Goal: Transaction & Acquisition: Purchase product/service

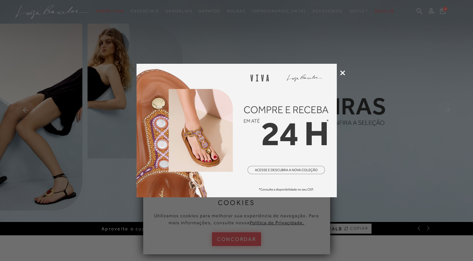
click at [345, 73] on icon at bounding box center [343, 73] width 5 height 5
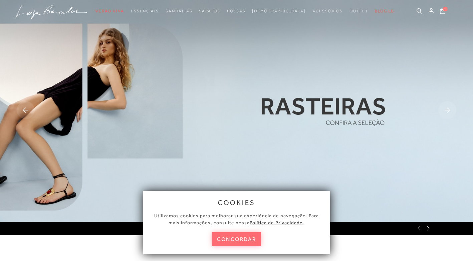
click at [234, 242] on button "concordar" at bounding box center [236, 240] width 49 height 14
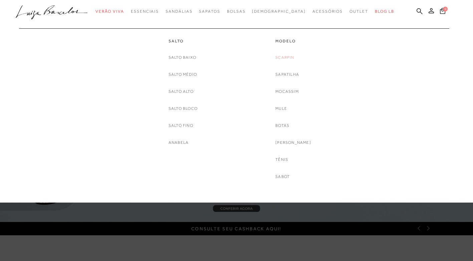
click at [292, 57] on link "Scarpin" at bounding box center [285, 57] width 19 height 7
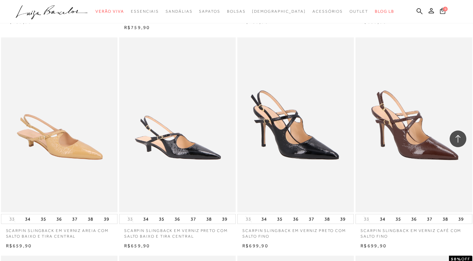
scroll to position [735, 0]
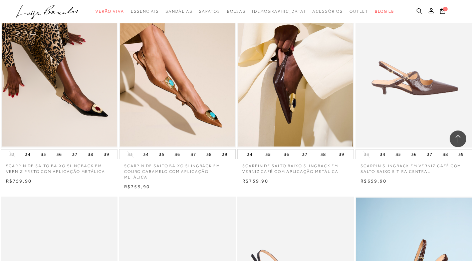
click at [382, 105] on img at bounding box center [415, 60] width 116 height 175
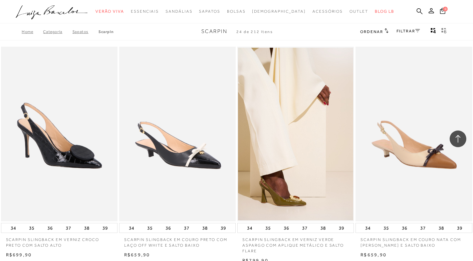
scroll to position [735, 0]
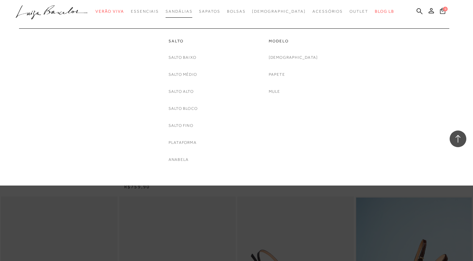
click at [183, 13] on span "Sandálias" at bounding box center [179, 11] width 27 height 5
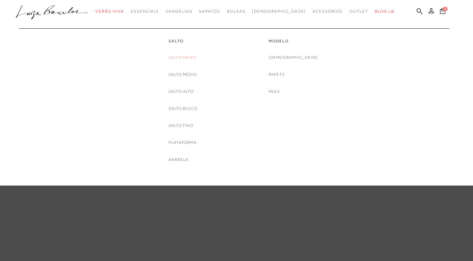
click at [184, 56] on link "Salto Baixo" at bounding box center [183, 57] width 28 height 7
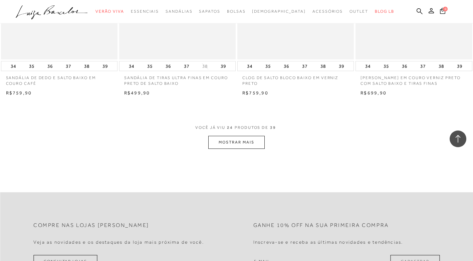
scroll to position [1270, 0]
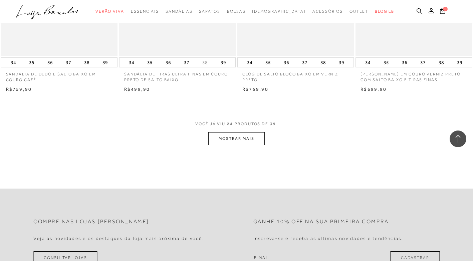
click at [248, 144] on button "MOSTRAR MAIS" at bounding box center [237, 138] width 56 height 13
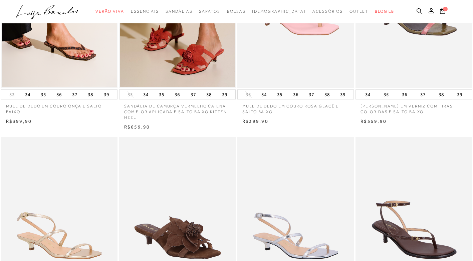
scroll to position [0, 0]
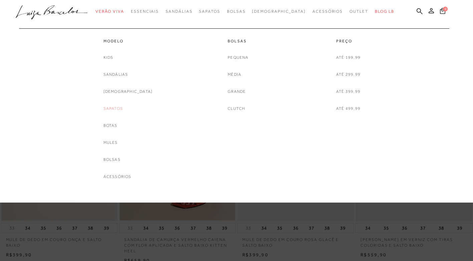
click at [121, 111] on link "Sapatos" at bounding box center [113, 108] width 19 height 7
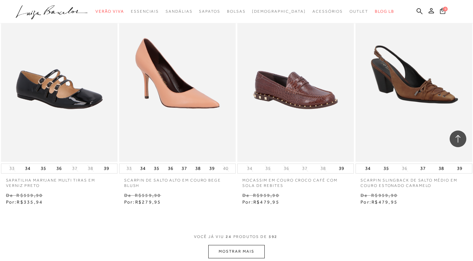
scroll to position [1203, 0]
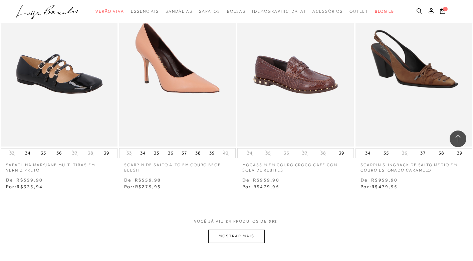
click at [230, 240] on button "MOSTRAR MAIS" at bounding box center [237, 236] width 56 height 13
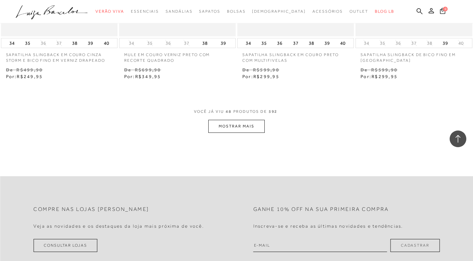
scroll to position [2673, 0]
click at [246, 126] on button "MOSTRAR MAIS" at bounding box center [237, 125] width 56 height 13
